Goal: Task Accomplishment & Management: Use online tool/utility

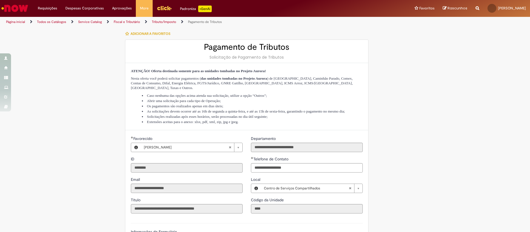
drag, startPoint x: 202, startPoint y: 47, endPoint x: 306, endPoint y: 57, distance: 103.7
click at [312, 57] on div "Pagamento de Tributos Solicitação de Pagamento de Tributos" at bounding box center [246, 51] width 243 height 23
click at [282, 44] on h2 "Pagamento de Tributos" at bounding box center [247, 47] width 232 height 9
drag, startPoint x: 200, startPoint y: 46, endPoint x: 289, endPoint y: 46, distance: 88.4
click at [289, 46] on h2 "Pagamento de Tributos" at bounding box center [247, 47] width 232 height 9
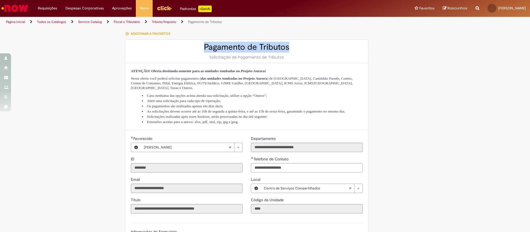
copy h2 "Pagamento de Tributos"
